Goal: Transaction & Acquisition: Purchase product/service

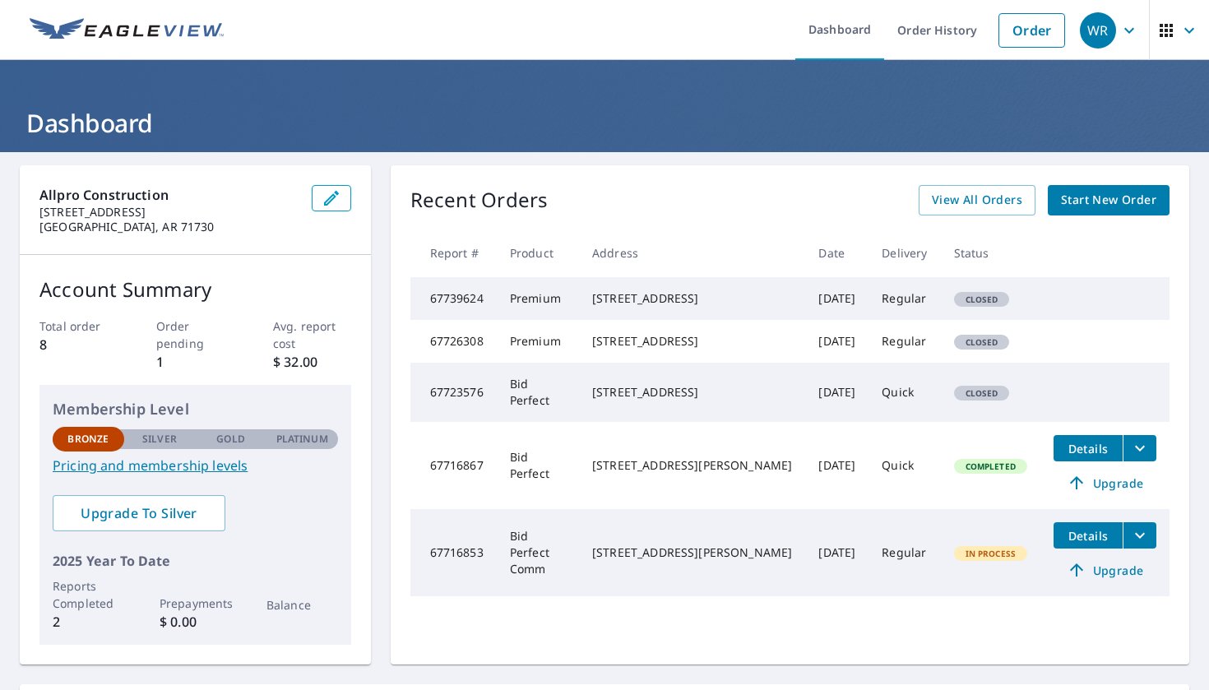
click at [1091, 209] on span "Start New Order" at bounding box center [1108, 200] width 95 height 21
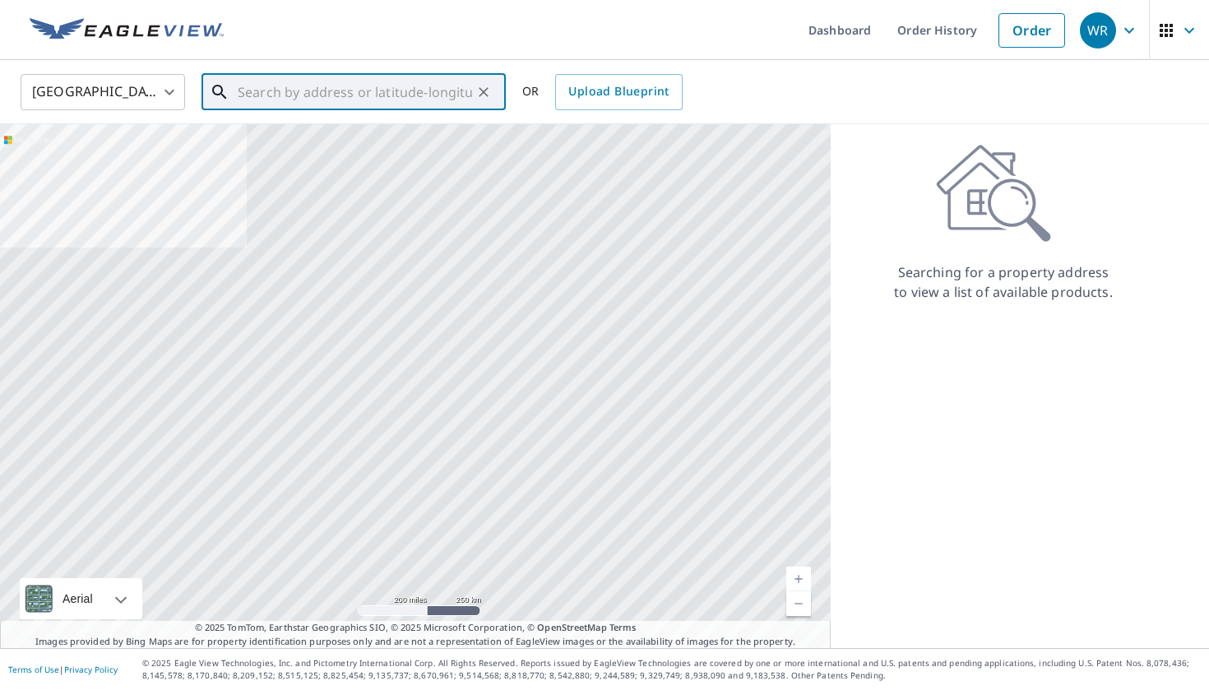
click at [446, 106] on input "text" at bounding box center [355, 92] width 234 height 46
paste input "945 Ouachita [STREET_ADDRESS][PERSON_NAME]"
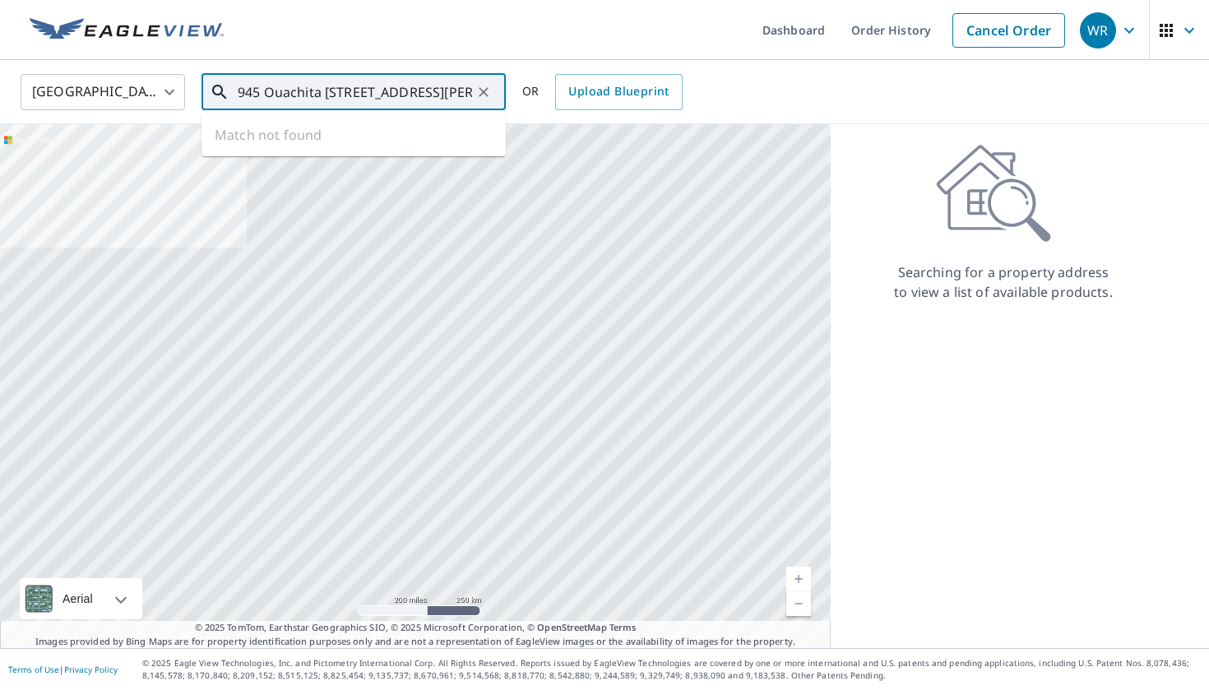
type input "945 Ouachita [STREET_ADDRESS][PERSON_NAME]"
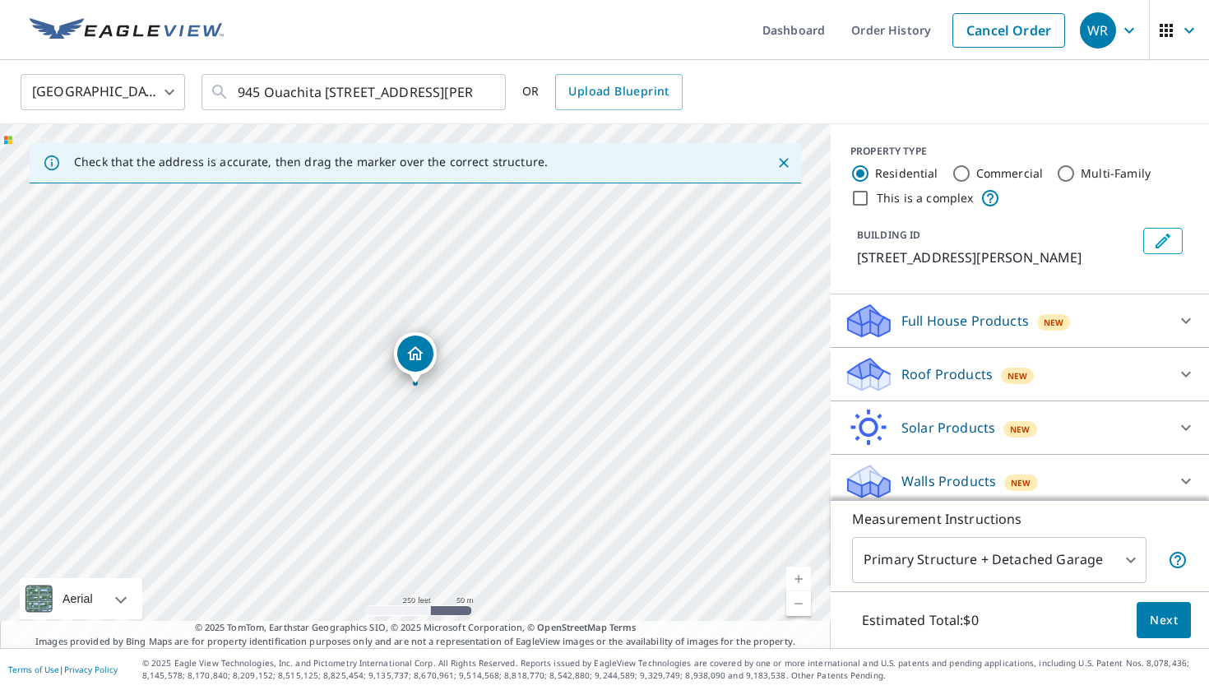
click at [801, 603] on link "Current Level 17, Zoom Out" at bounding box center [798, 603] width 25 height 25
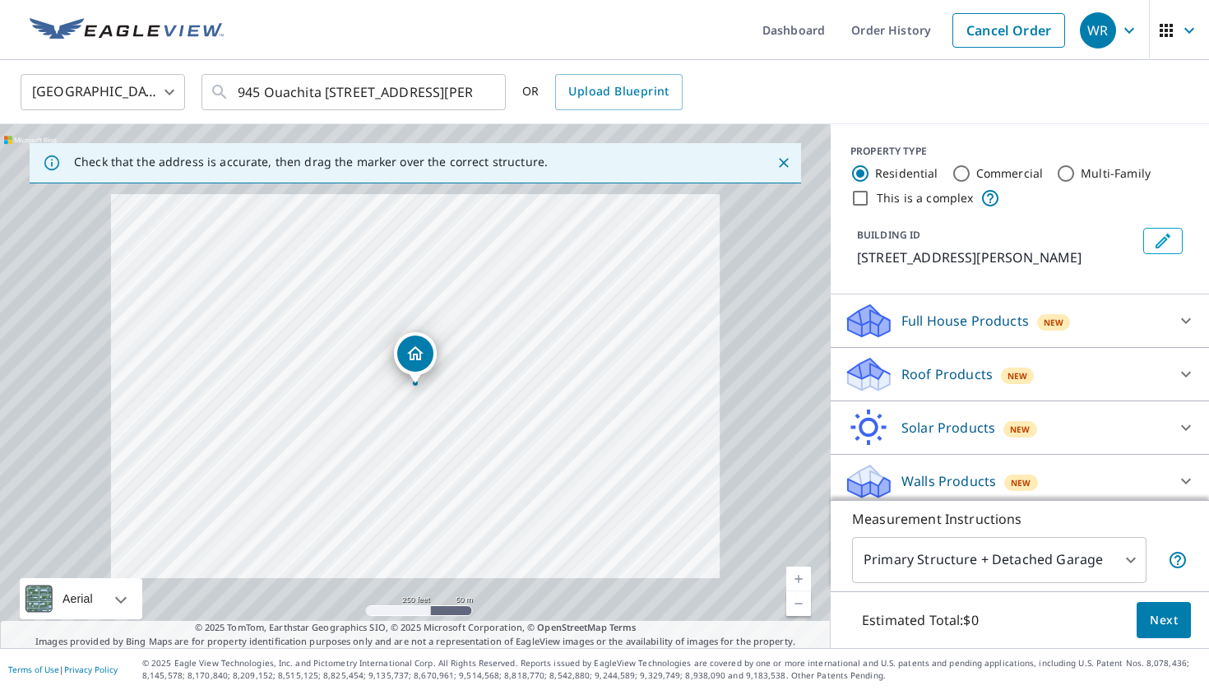
click at [801, 603] on link "Current Level 17, Zoom Out" at bounding box center [798, 603] width 25 height 25
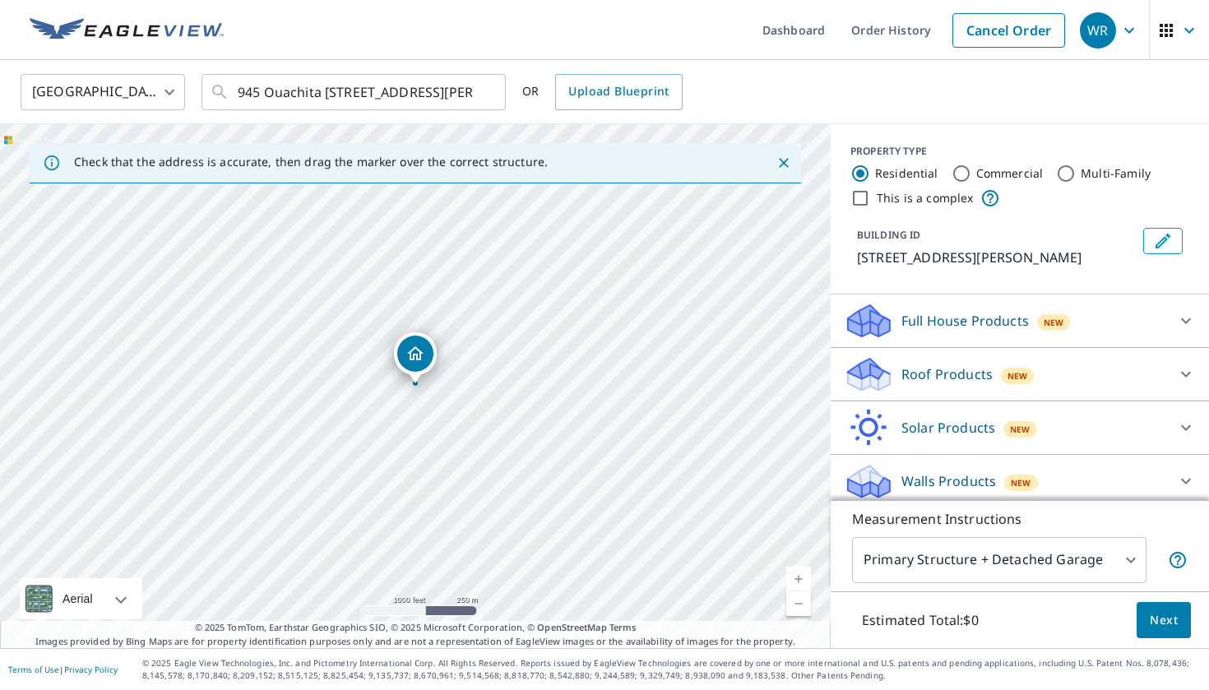
click at [789, 577] on link "Current Level 15, Zoom In" at bounding box center [798, 578] width 25 height 25
drag, startPoint x: 370, startPoint y: 448, endPoint x: 322, endPoint y: 513, distance: 80.6
click at [322, 513] on div "[STREET_ADDRESS][PERSON_NAME]" at bounding box center [415, 386] width 830 height 524
drag, startPoint x: 405, startPoint y: 404, endPoint x: 538, endPoint y: 250, distance: 203.5
click at [538, 250] on div "[STREET_ADDRESS][PERSON_NAME]" at bounding box center [415, 386] width 830 height 524
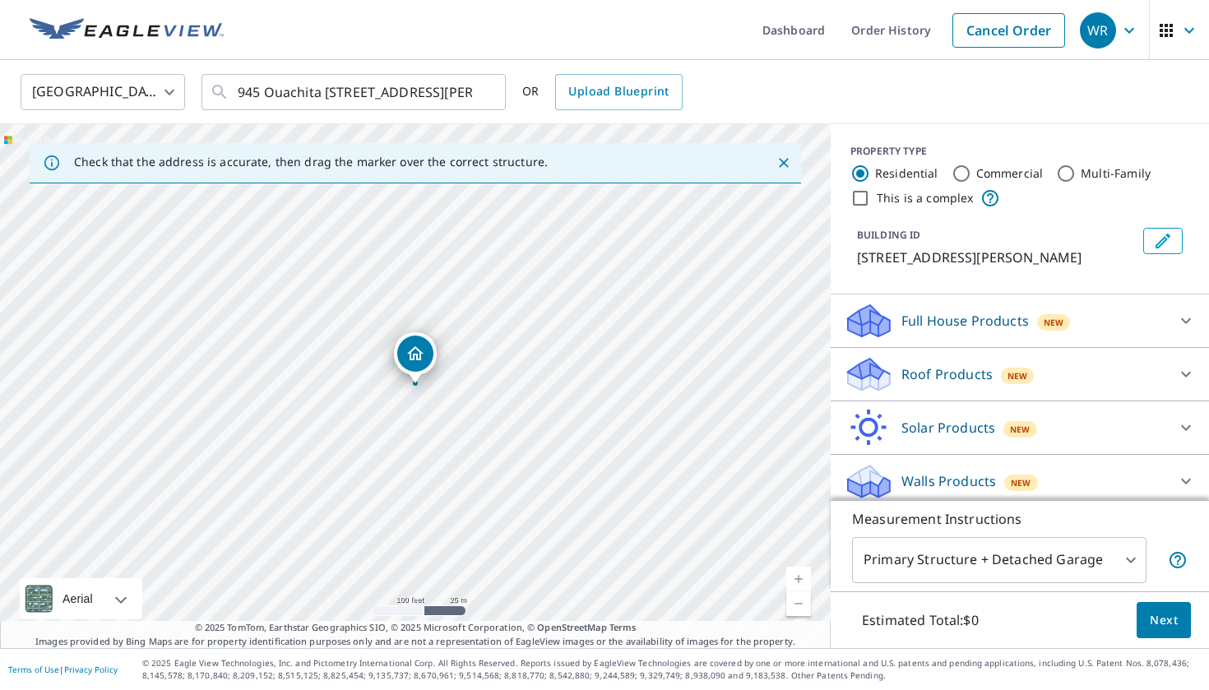
click at [1061, 367] on div "Roof Products New" at bounding box center [1004, 374] width 322 height 39
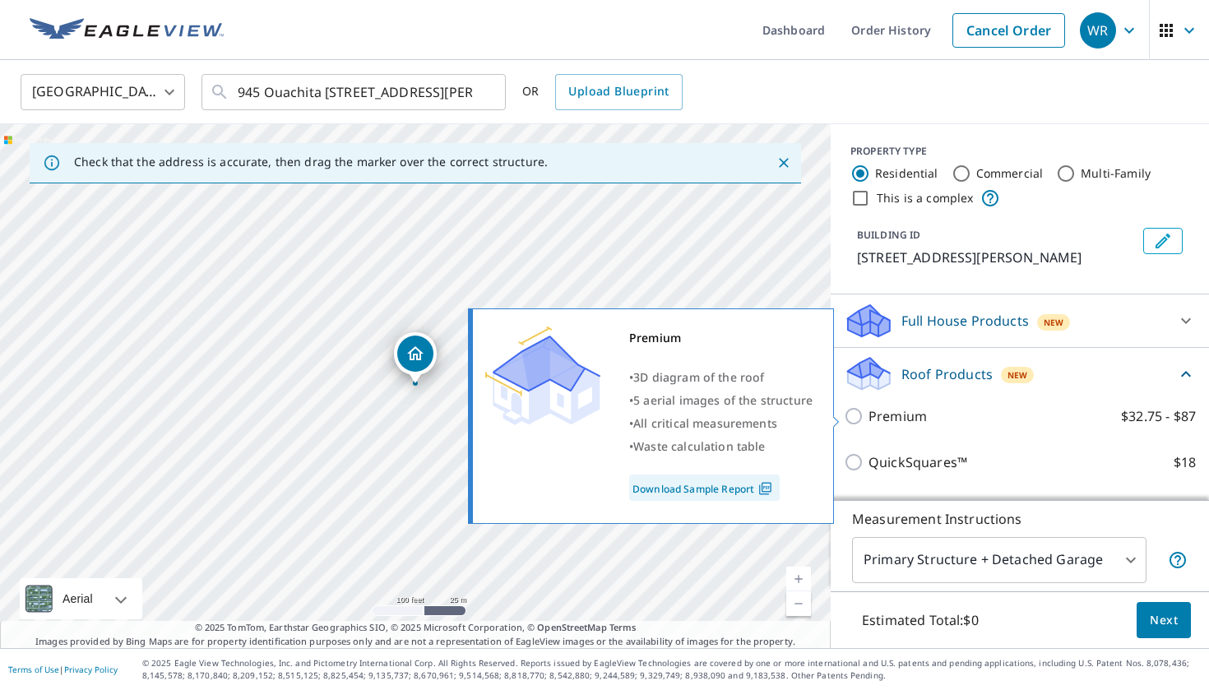
click at [1003, 418] on label "Premium $32.75 - $87" at bounding box center [1031, 416] width 327 height 20
click at [868, 418] on input "Premium $32.75 - $87" at bounding box center [855, 416] width 25 height 20
checkbox input "true"
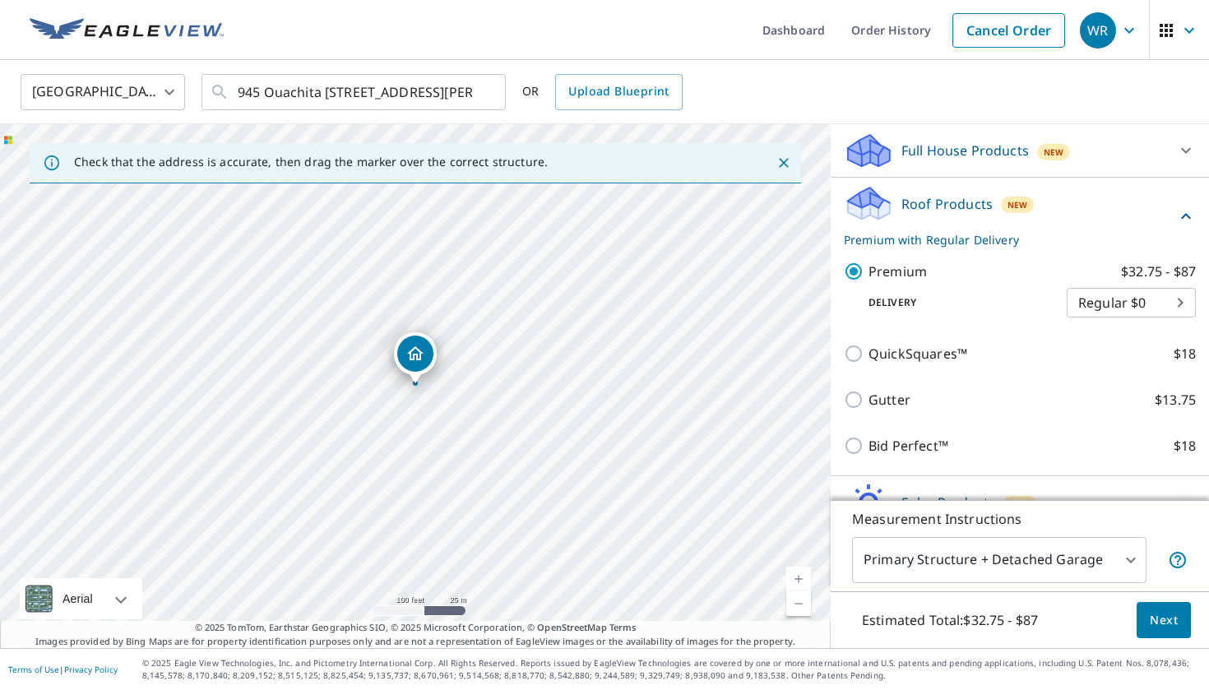
scroll to position [177, 0]
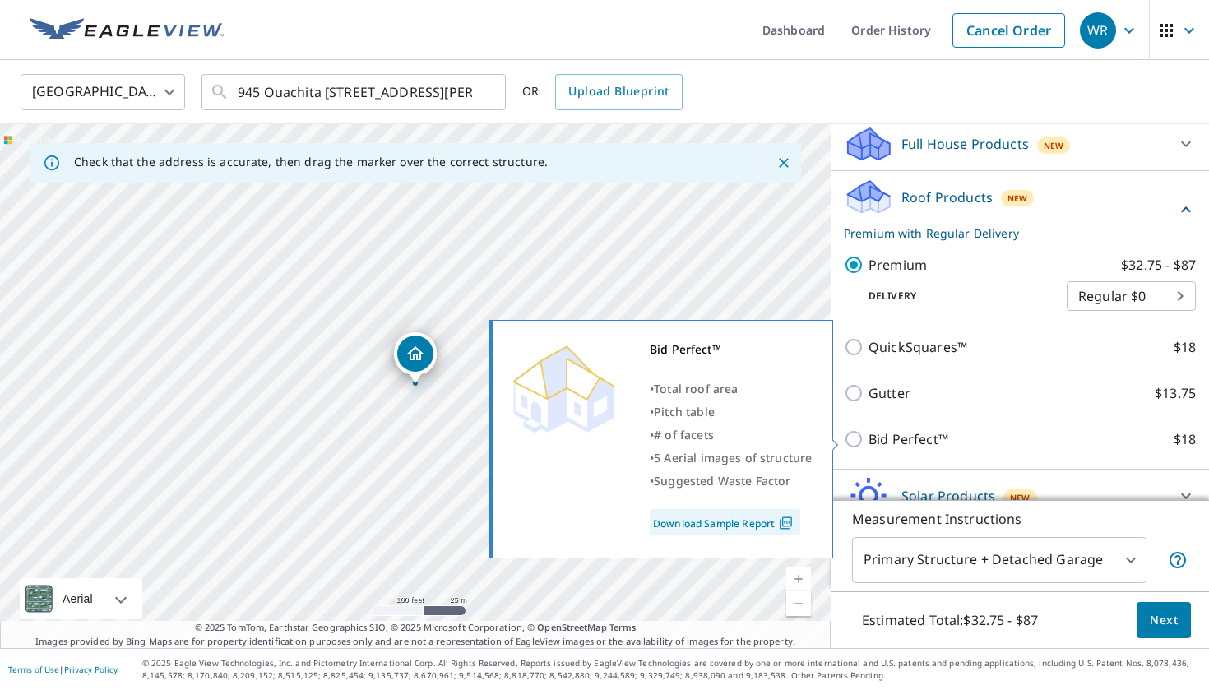
click at [1084, 447] on label "Bid Perfect™ $18" at bounding box center [1031, 439] width 327 height 20
click at [868, 447] on input "Bid Perfect™ $18" at bounding box center [855, 439] width 25 height 20
checkbox input "true"
checkbox input "false"
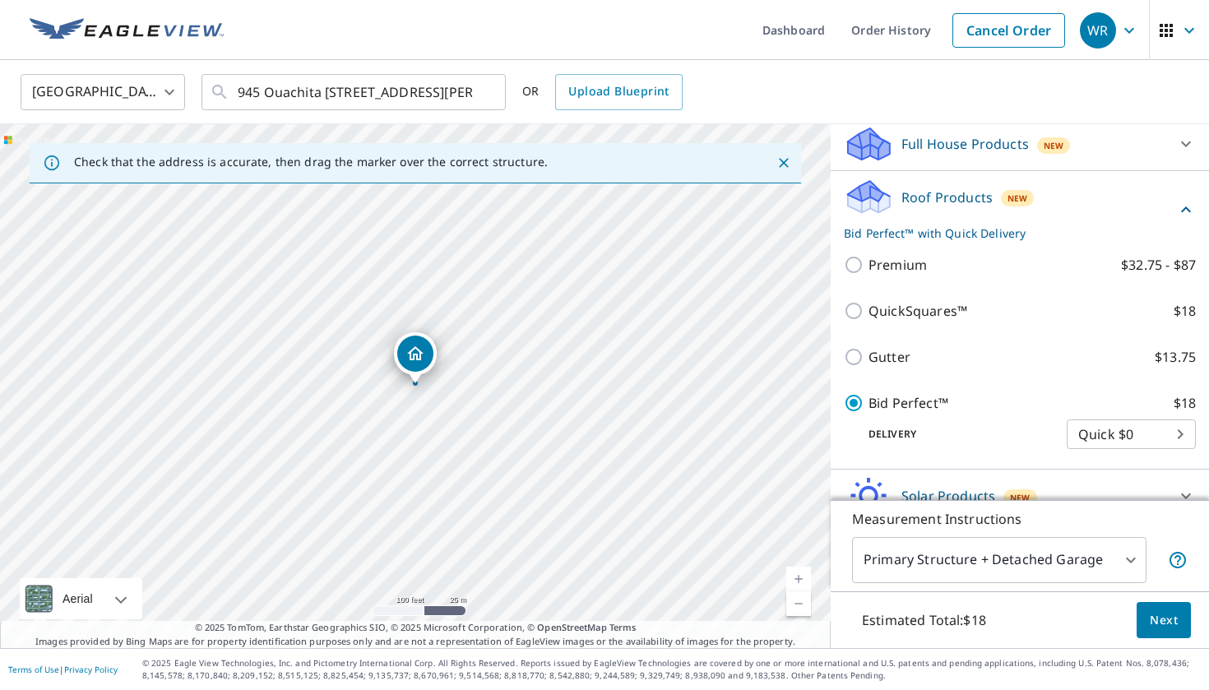
click at [1157, 622] on span "Next" at bounding box center [1163, 620] width 28 height 21
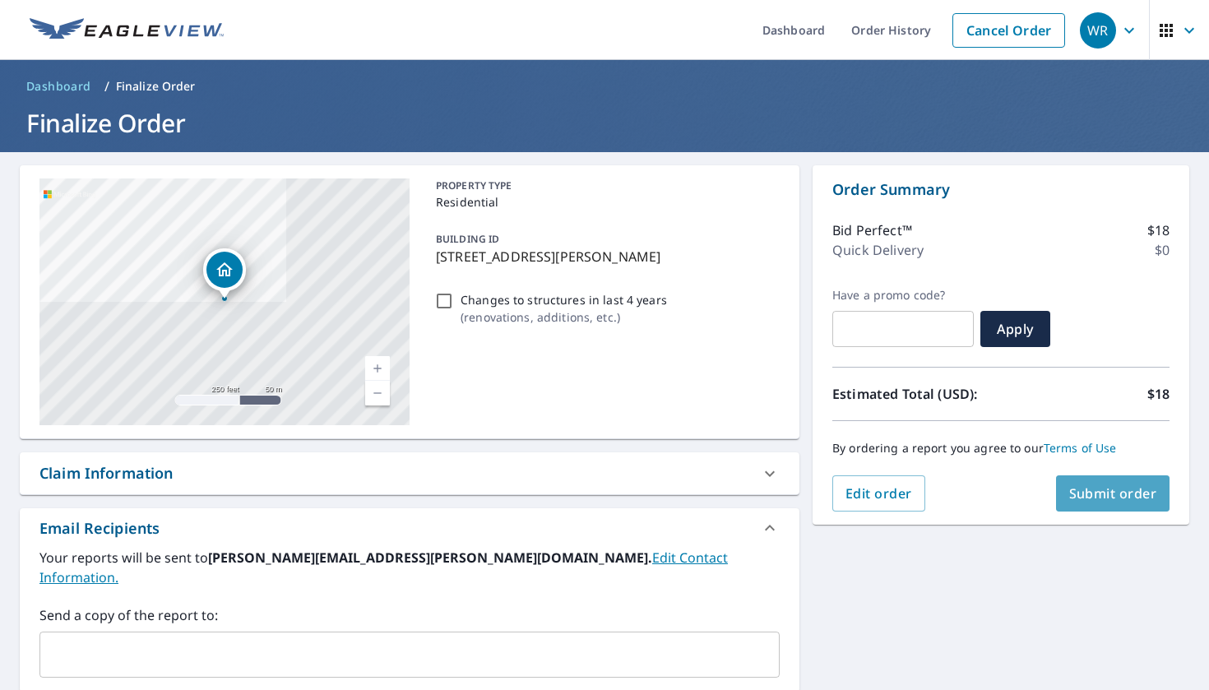
click at [1080, 495] on span "Submit order" at bounding box center [1113, 493] width 88 height 18
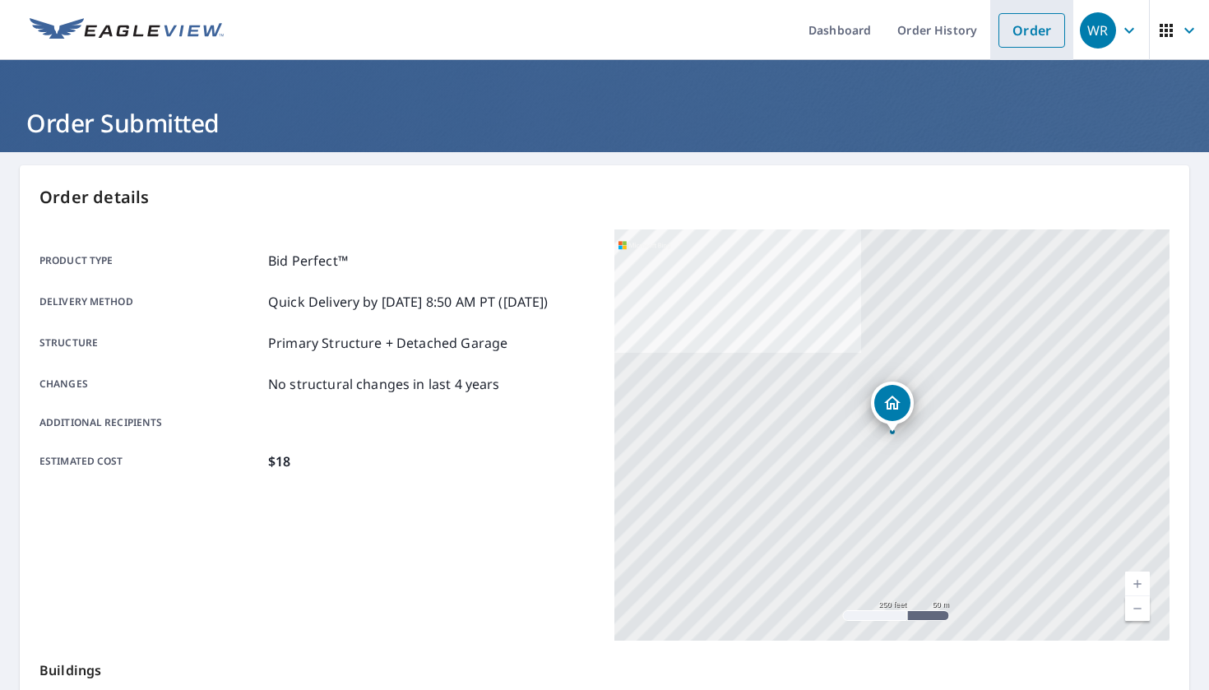
click at [1020, 39] on link "Order" at bounding box center [1031, 30] width 67 height 35
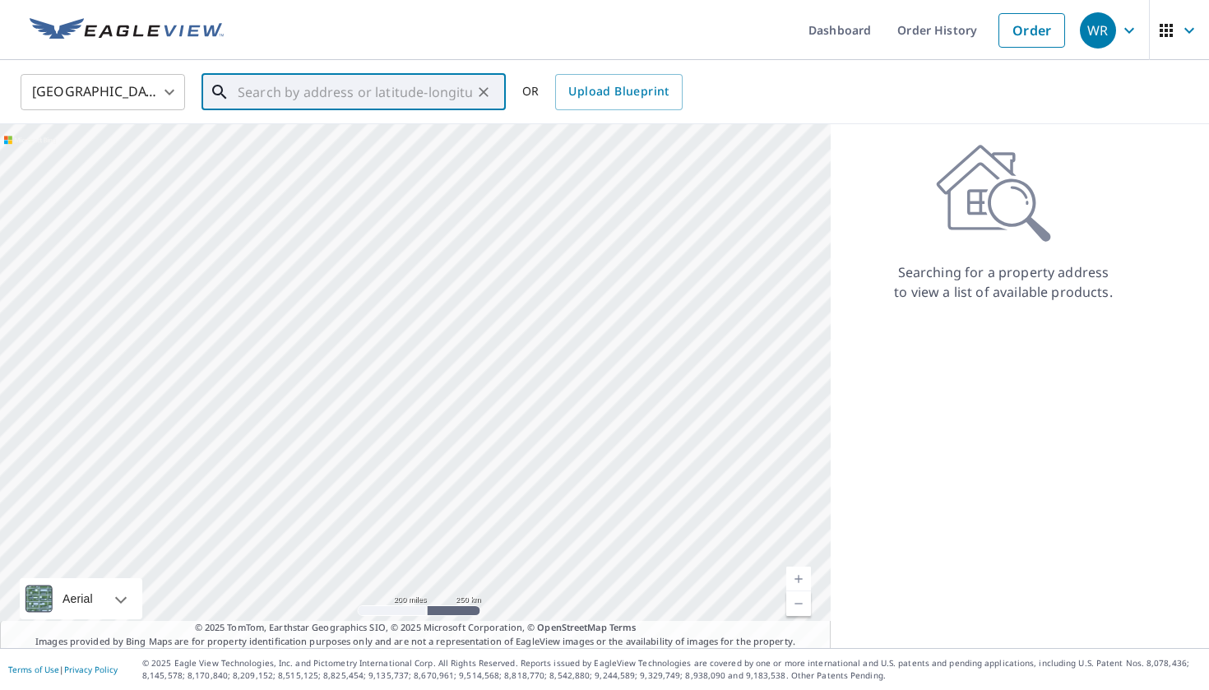
click at [449, 102] on input "text" at bounding box center [355, 92] width 234 height 46
paste input "[STREET_ADDRESS]"
click at [444, 157] on p "[GEOGRAPHIC_DATA], [GEOGRAPHIC_DATA] 71744" at bounding box center [363, 166] width 258 height 33
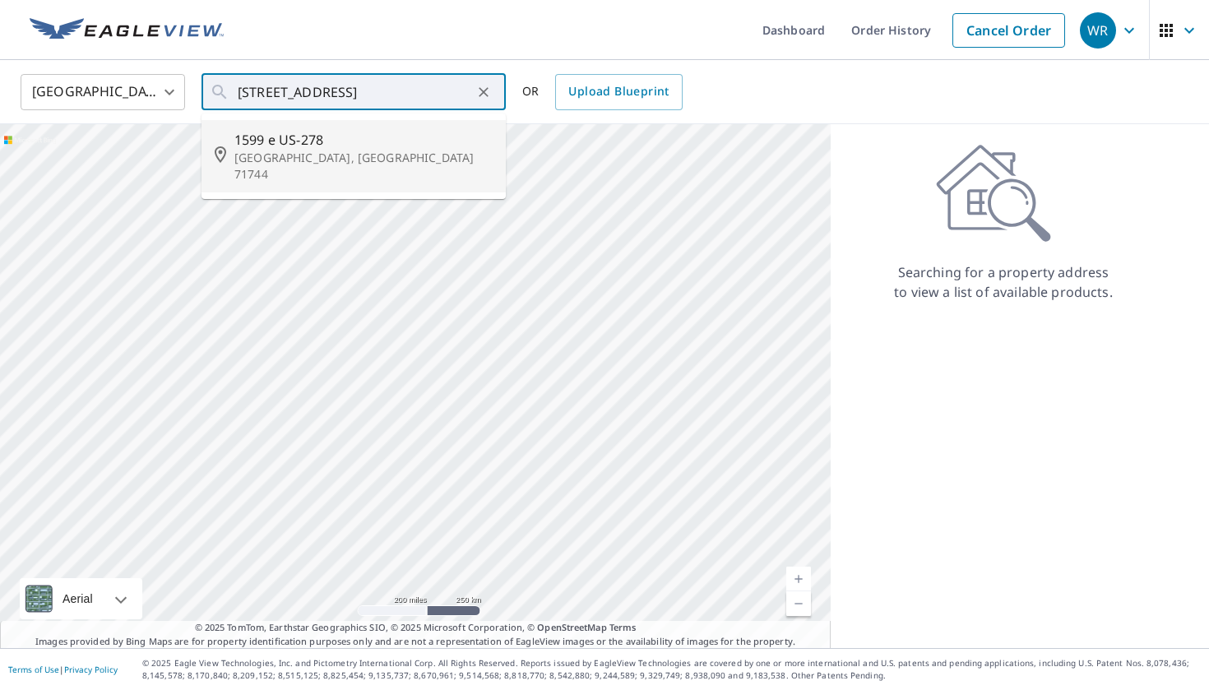
type input "1599 e US-278 [GEOGRAPHIC_DATA], [GEOGRAPHIC_DATA] 71744"
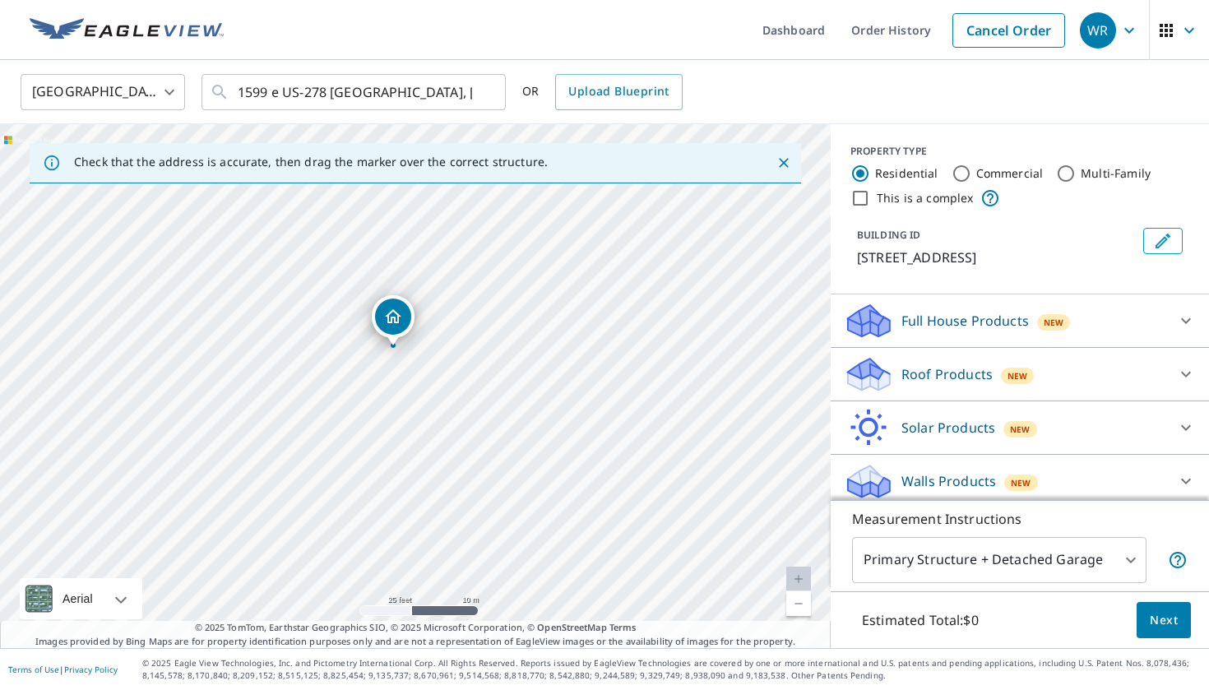
drag, startPoint x: 407, startPoint y: 358, endPoint x: 391, endPoint y: 377, distance: 24.4
click at [391, 377] on div "[STREET_ADDRESS][PERSON_NAME]" at bounding box center [415, 386] width 830 height 524
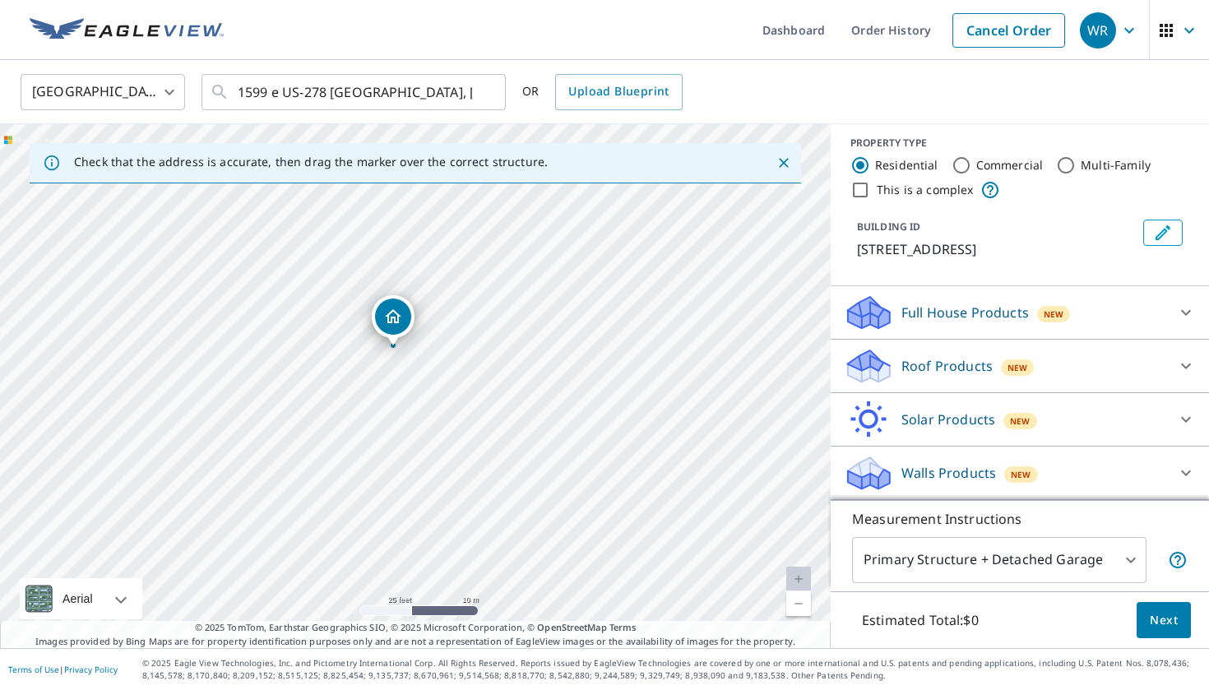
click at [1001, 358] on div "New" at bounding box center [1017, 366] width 33 height 20
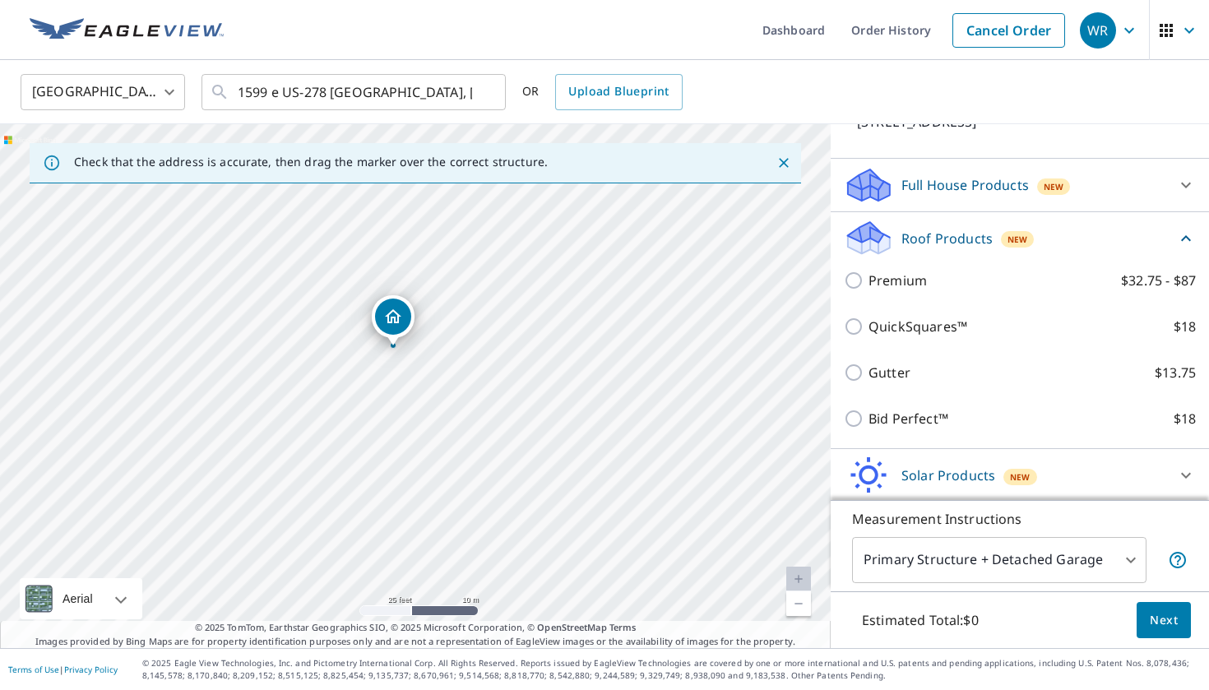
scroll to position [147, 0]
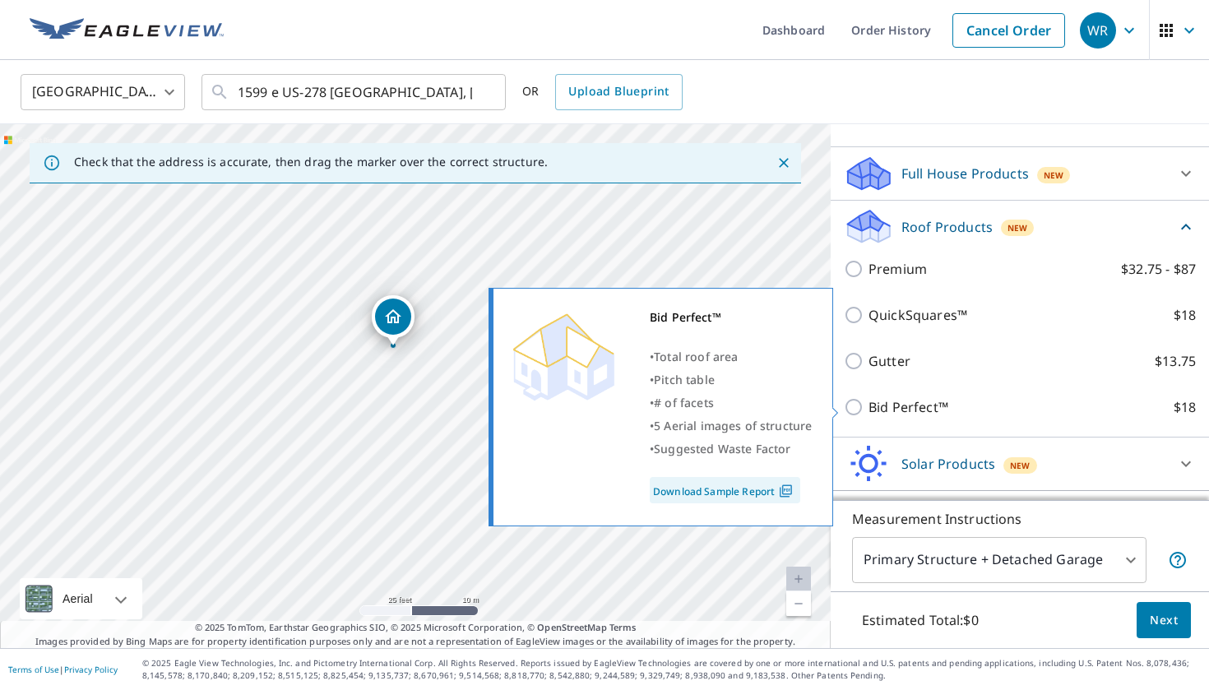
click at [953, 406] on label "Bid Perfect™ $18" at bounding box center [1031, 407] width 327 height 20
click at [868, 406] on input "Bid Perfect™ $18" at bounding box center [855, 407] width 25 height 20
checkbox input "true"
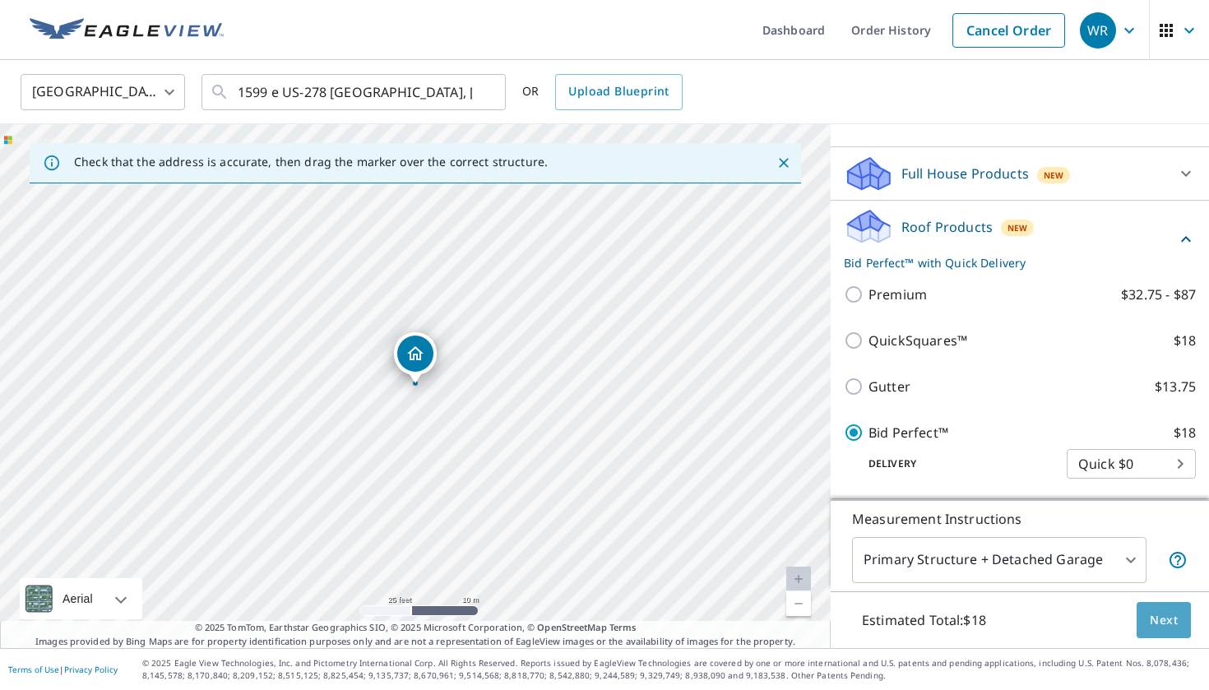
click at [1154, 615] on span "Next" at bounding box center [1163, 620] width 28 height 21
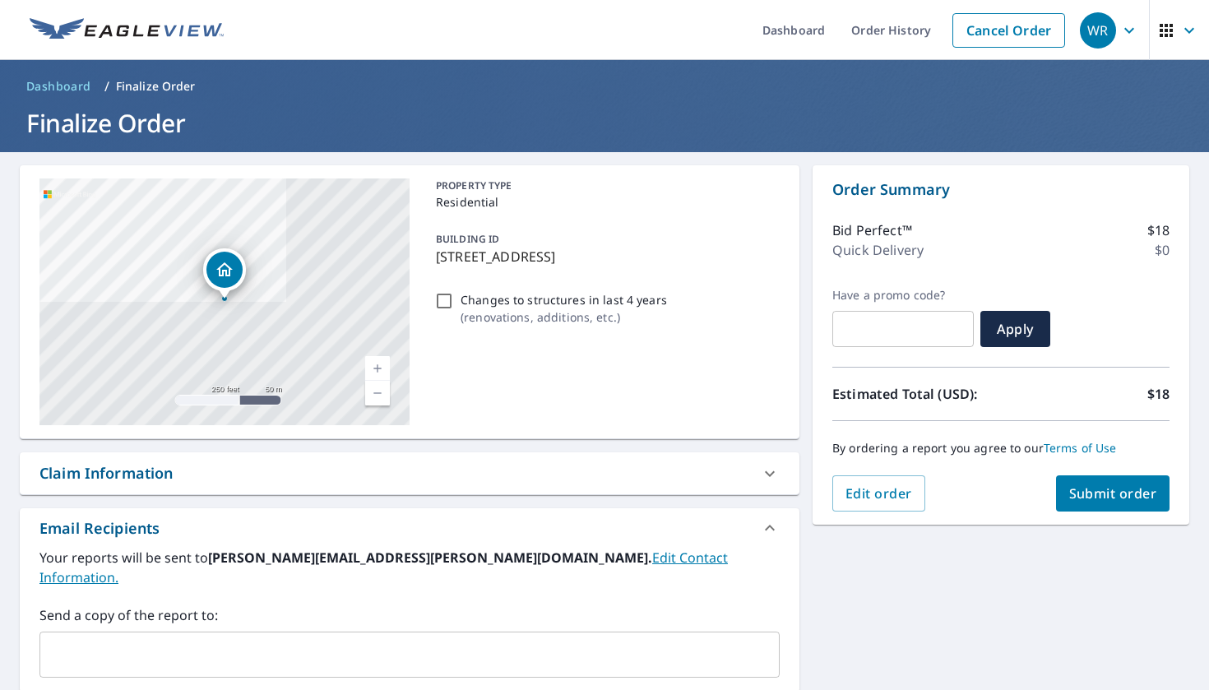
click at [1148, 504] on button "Submit order" at bounding box center [1113, 493] width 114 height 36
